Goal: Information Seeking & Learning: Learn about a topic

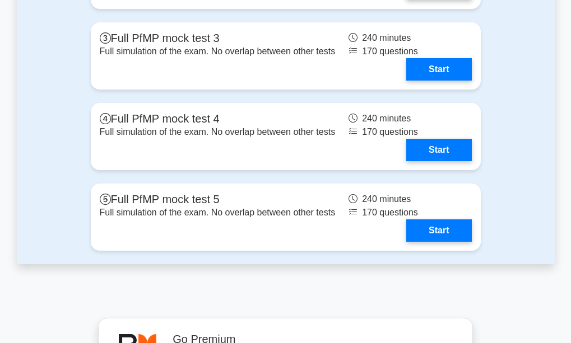
scroll to position [1681, 0]
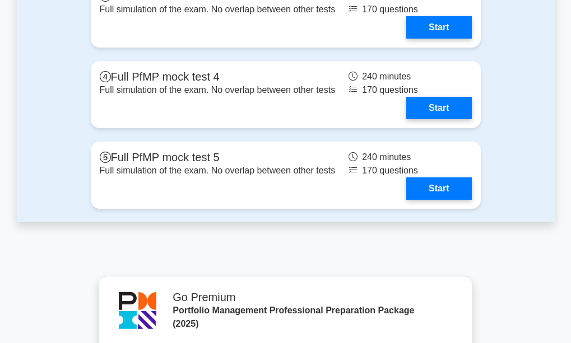
scroll to position [1681, 0]
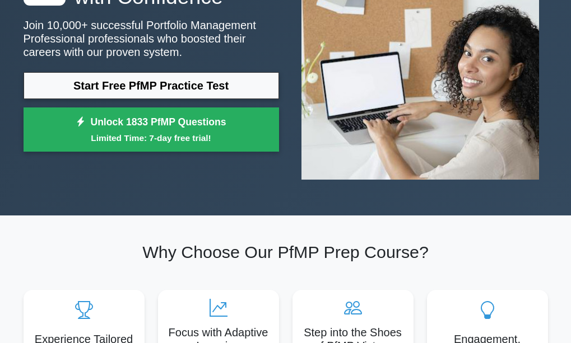
scroll to position [92, 0]
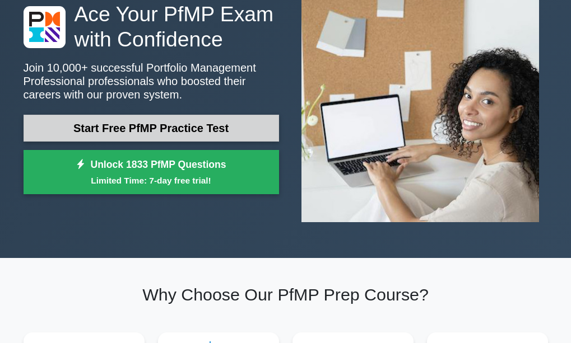
click at [170, 127] on link "Start Free PfMP Practice Test" at bounding box center [151, 128] width 255 height 27
